Goal: Obtain resource: Download file/media

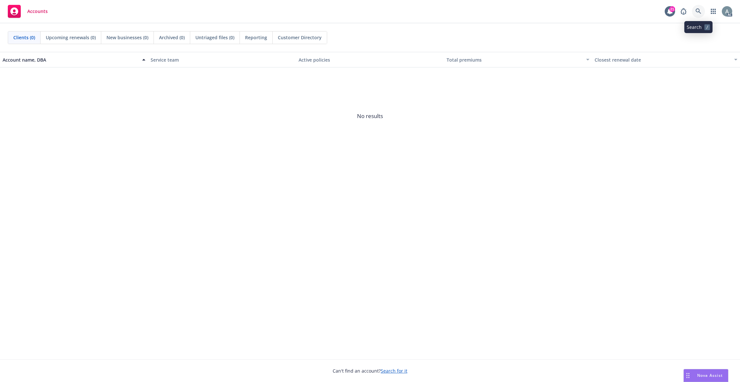
click at [698, 11] on icon at bounding box center [698, 11] width 6 height 6
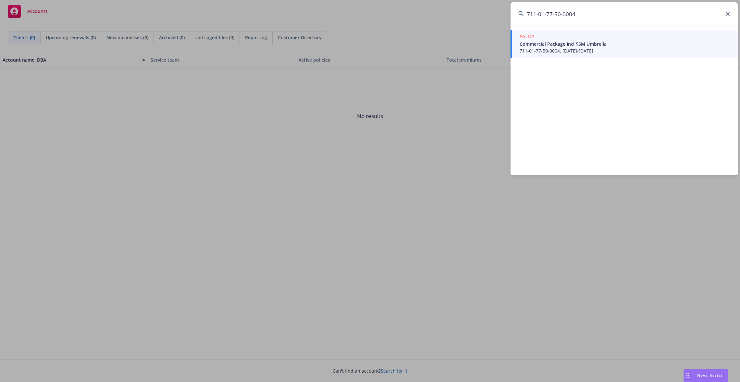
type input "711-01-77-50-0004"
click at [594, 42] on span "Commercial Package Incl $5M Umbrella" at bounding box center [624, 44] width 210 height 7
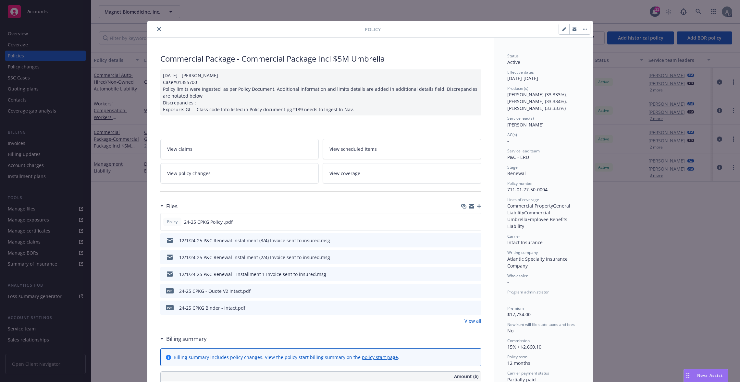
click at [468, 321] on link "View all" at bounding box center [472, 321] width 17 height 7
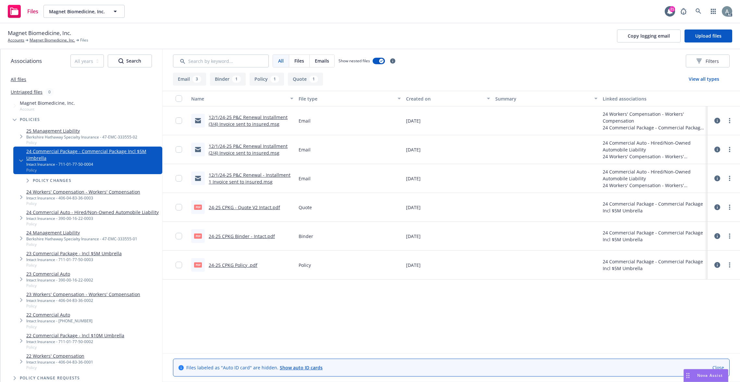
click at [243, 239] on link "24-25 CPKG Binder - Intact.pdf" at bounding box center [242, 236] width 66 height 6
click at [701, 10] on link at bounding box center [698, 11] width 13 height 13
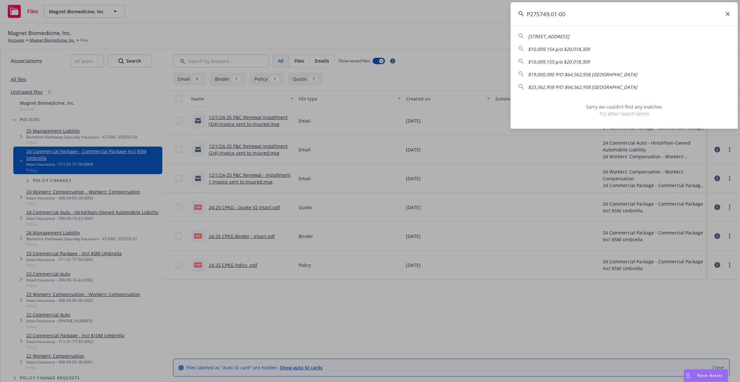
drag, startPoint x: 587, startPoint y: 15, endPoint x: 556, endPoint y: 10, distance: 30.6
click at [556, 10] on input "P275749.01-00" at bounding box center [623, 13] width 227 height 23
type input "P"
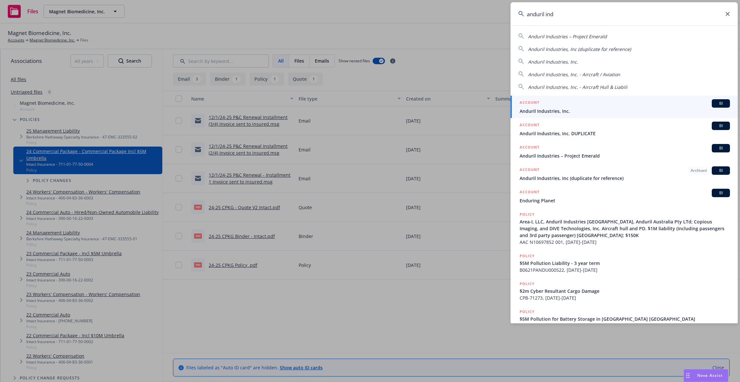
type input "anduril ind"
click at [599, 110] on span "Anduril Industries, Inc." at bounding box center [624, 111] width 210 height 7
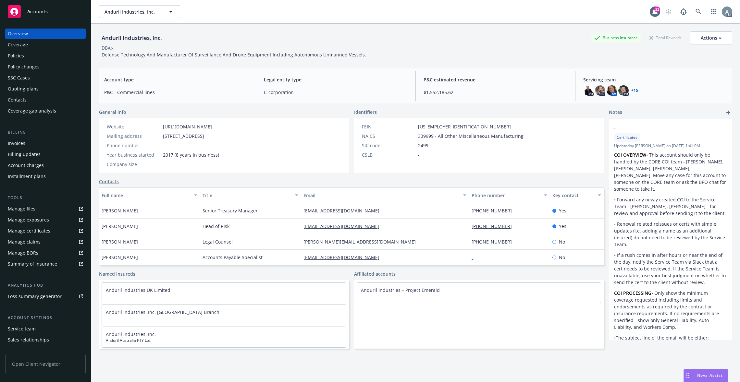
click at [29, 57] on div "Policies" at bounding box center [45, 56] width 75 height 10
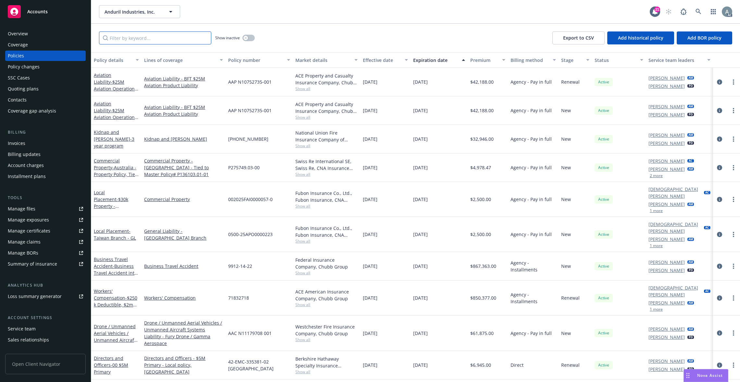
click at [172, 40] on input "Filter by keyword..." at bounding box center [155, 37] width 112 height 13
click at [132, 37] on input "Filter by keyword..." at bounding box center [155, 37] width 112 height 13
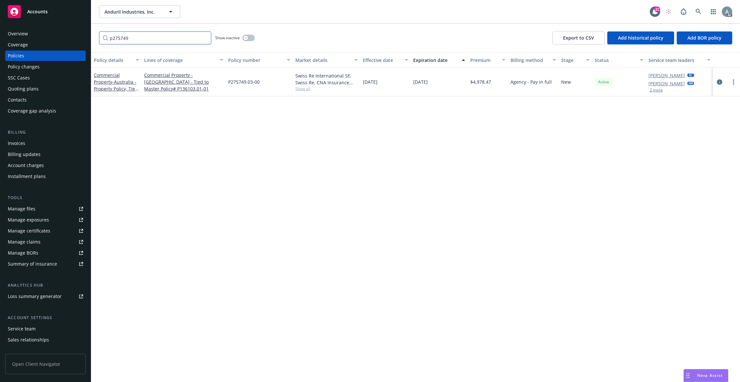
type input "p275749"
click at [719, 81] on icon "circleInformation" at bounding box center [719, 81] width 5 height 5
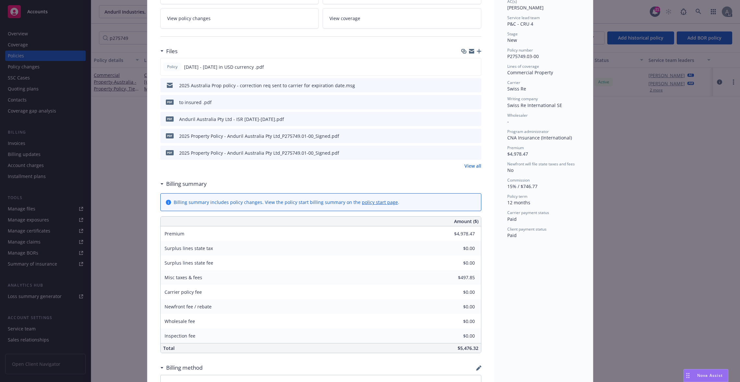
scroll to position [136, 0]
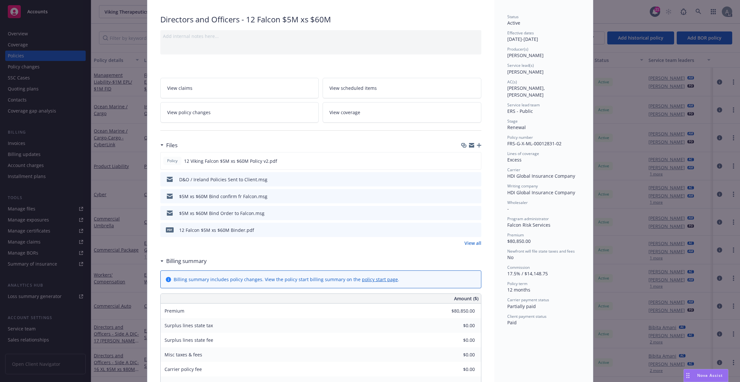
scroll to position [32, 0]
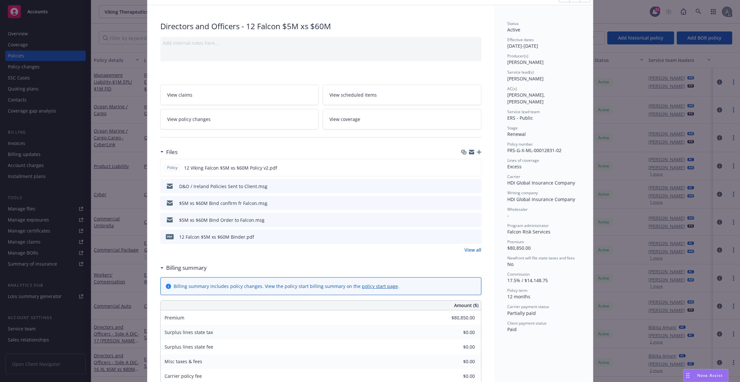
click at [265, 56] on div "Add internal notes here..." at bounding box center [320, 49] width 321 height 24
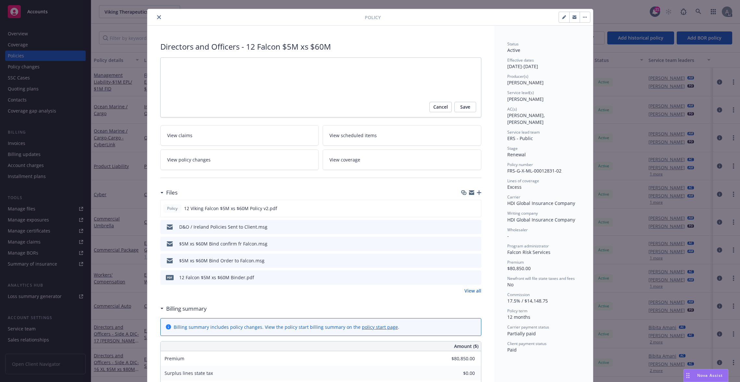
scroll to position [0, 0]
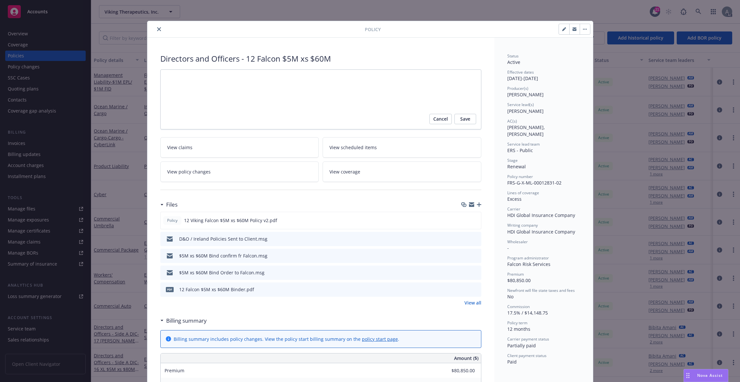
click at [155, 27] on button "close" at bounding box center [159, 29] width 8 height 8
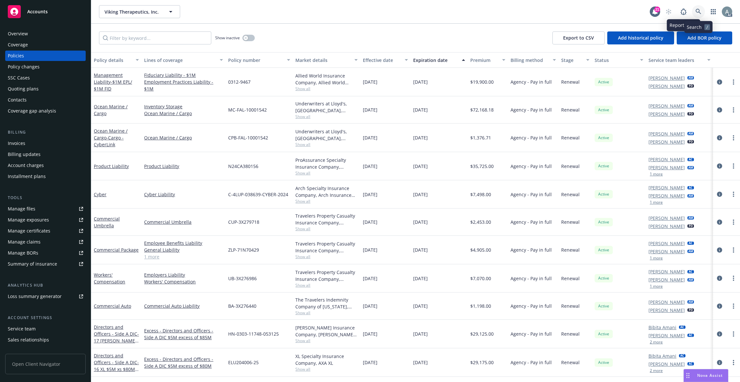
click at [697, 9] on icon at bounding box center [698, 12] width 6 height 6
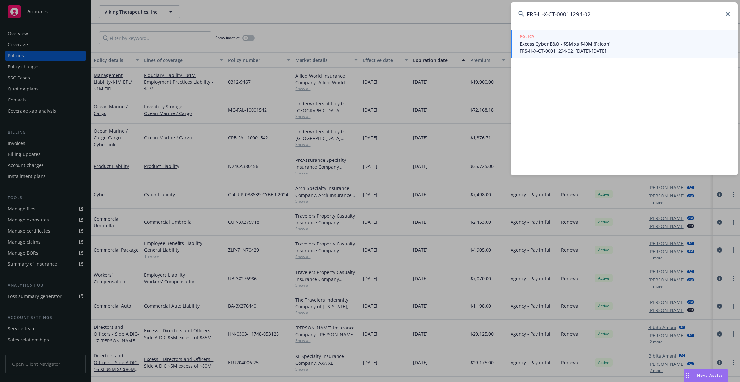
type input "FRS-H-X-CT-00011294-02"
click at [623, 54] on span "FRS-H-X-CT-00011294-02, 12/15/2024-12/15/2025" at bounding box center [624, 50] width 210 height 7
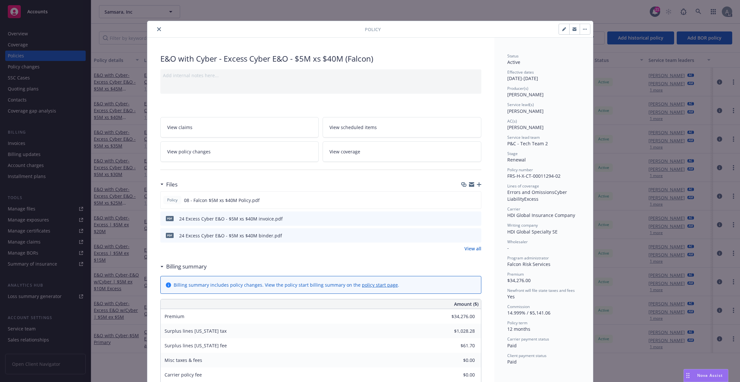
click at [380, 219] on div "pdf 24 Excess Cyber E&O - $5M xs $40M invoice.pdf" at bounding box center [320, 219] width 321 height 14
click at [475, 218] on div "pdf 24 Excess Cyber E&O - $5M xs $40M invoice.pdf" at bounding box center [320, 219] width 321 height 14
click at [473, 218] on icon "preview file" at bounding box center [475, 218] width 6 height 5
click at [157, 29] on icon "close" at bounding box center [159, 29] width 4 height 4
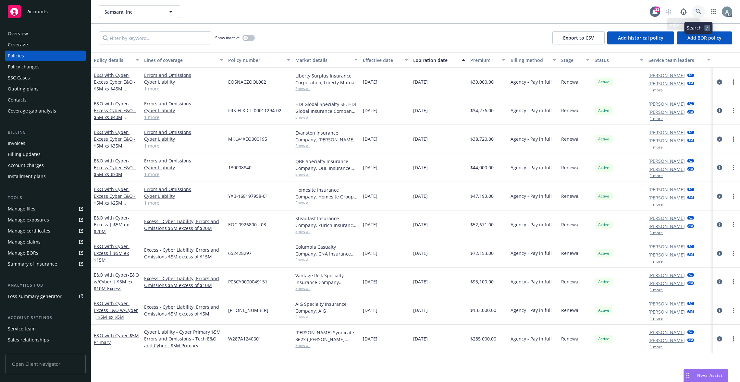
click at [696, 10] on icon at bounding box center [698, 12] width 6 height 6
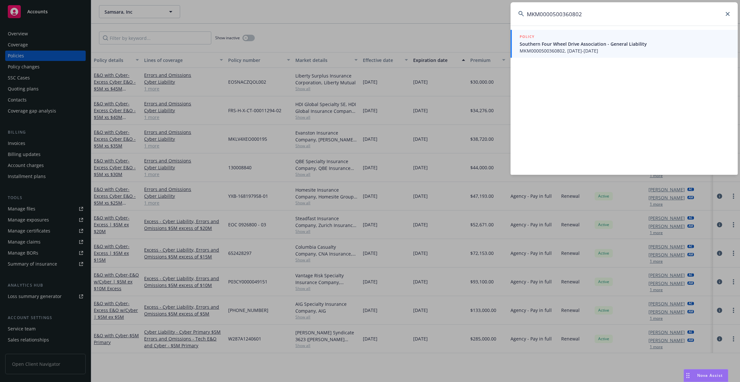
type input "MKM0000500360802"
click at [540, 44] on span "Southern Four Wheel Drive Association - General Liability" at bounding box center [624, 44] width 210 height 7
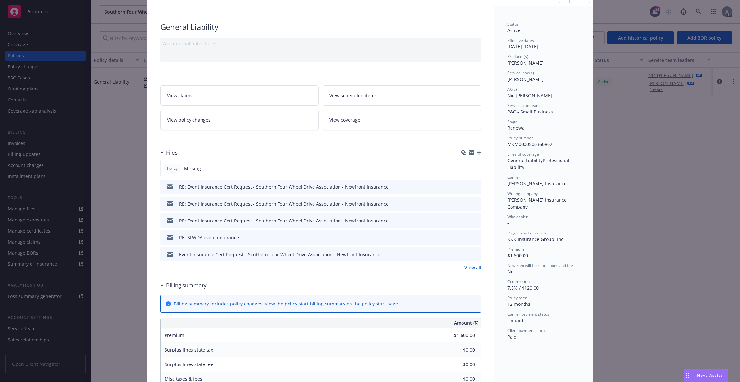
scroll to position [32, 0]
click at [468, 267] on link "View all" at bounding box center [472, 266] width 17 height 7
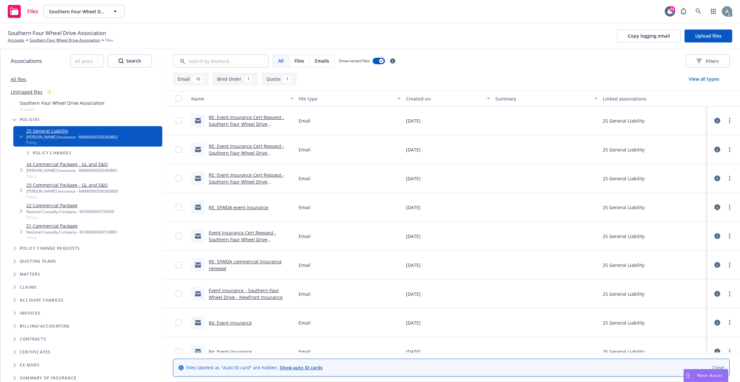
click at [272, 80] on button "Quote 1" at bounding box center [278, 79] width 35 height 13
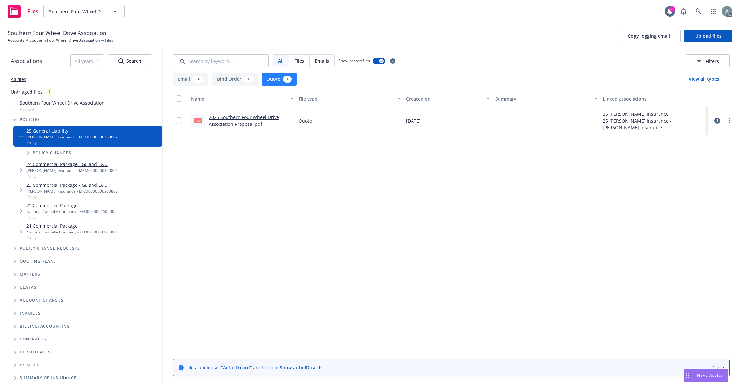
click at [224, 121] on div "2025 Southern Four Wheel Drive Association Proposal.pdf" at bounding box center [251, 121] width 85 height 14
click at [245, 118] on link "2025 Southern Four Wheel Drive Association Proposal.pdf" at bounding box center [244, 120] width 70 height 13
click at [228, 82] on button "Bind Order 1" at bounding box center [234, 79] width 45 height 13
click at [264, 161] on div "Name File type Created on Summary Linked associations png Southern Four Wheel B…" at bounding box center [451, 222] width 577 height 262
click at [260, 119] on link "Southern Four Wheel Bind Order.png" at bounding box center [249, 121] width 81 height 6
